Goal: Find specific page/section: Find specific page/section

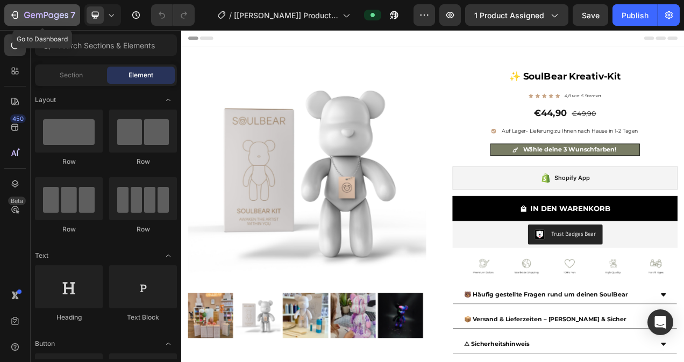
click at [16, 19] on icon "button" at bounding box center [15, 15] width 5 height 8
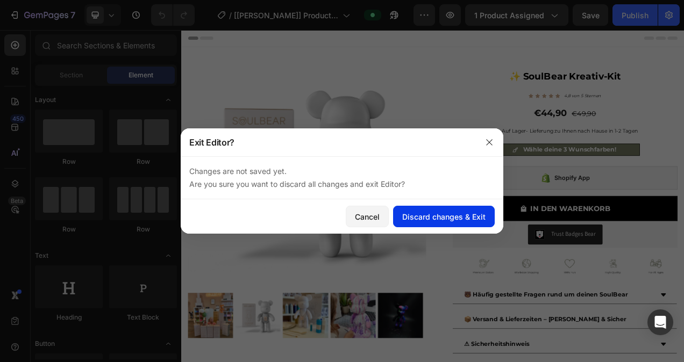
click at [448, 215] on div "Discard changes & Exit" at bounding box center [443, 216] width 83 height 11
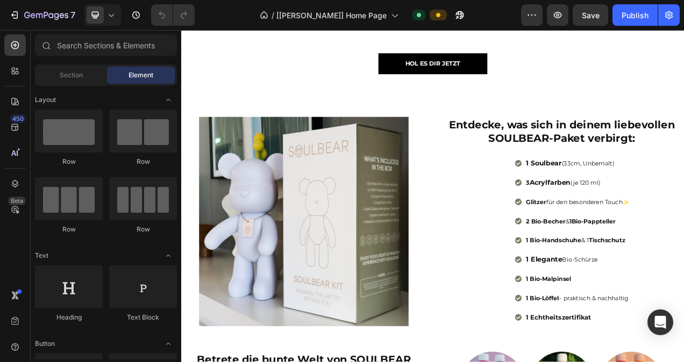
scroll to position [709, 0]
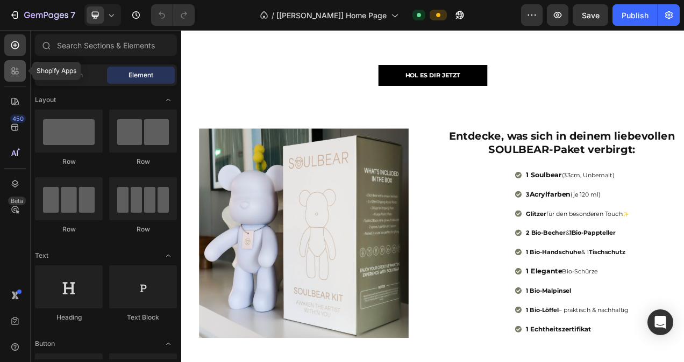
click at [11, 71] on icon at bounding box center [15, 71] width 11 height 11
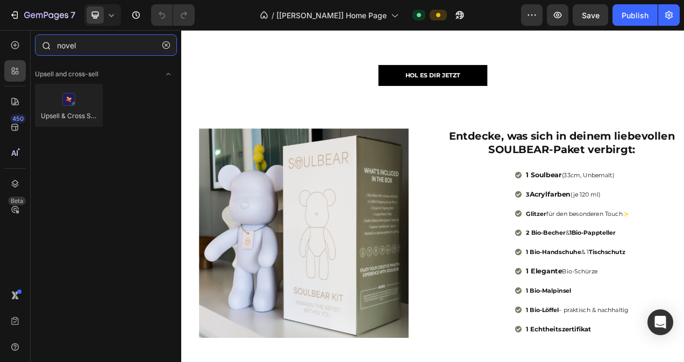
drag, startPoint x: 98, startPoint y: 47, endPoint x: 54, endPoint y: 45, distance: 44.7
click at [54, 45] on div "novel" at bounding box center [106, 47] width 150 height 26
paste input "Novel | Shoppable Video"
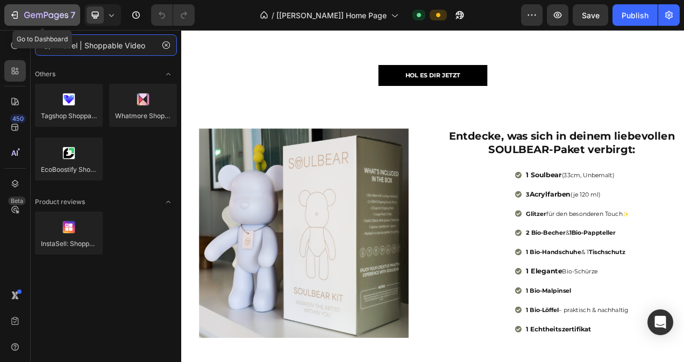
type input "Novel | Shoppable Video"
click at [12, 18] on icon "button" at bounding box center [14, 15] width 11 height 11
